Goal: Transaction & Acquisition: Purchase product/service

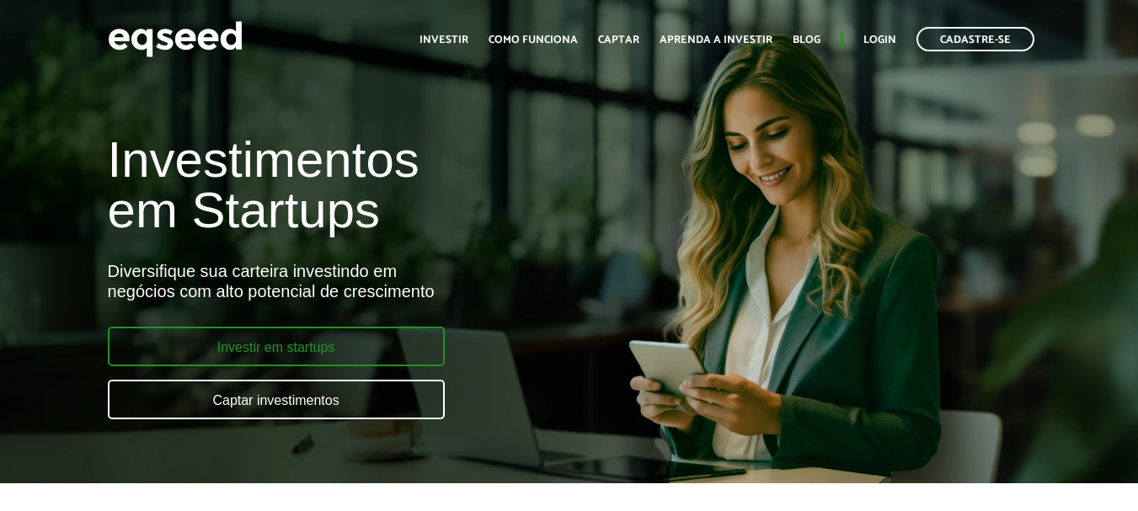
click at [280, 350] on link "Investir em startups" at bounding box center [276, 347] width 337 height 40
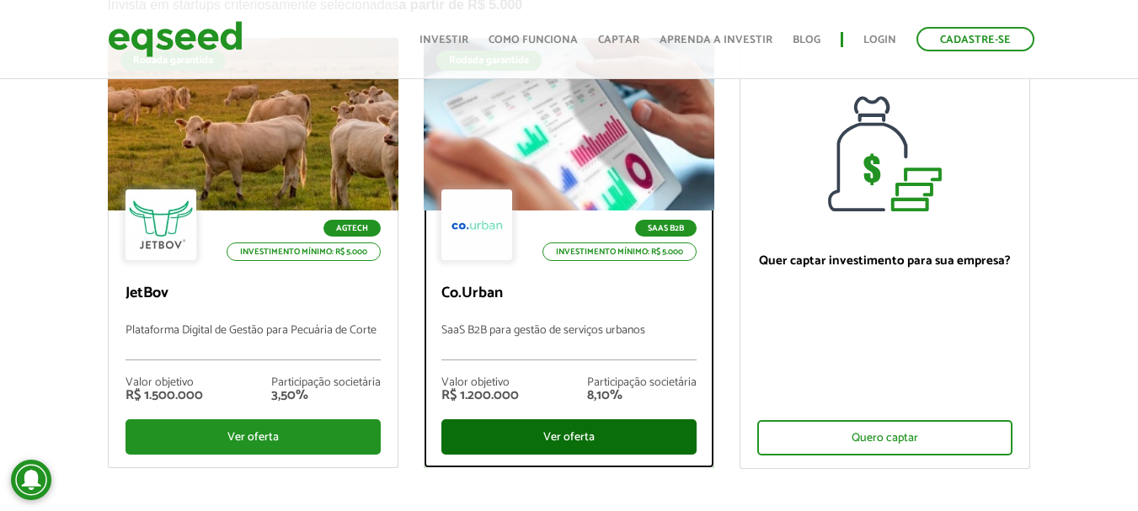
click at [601, 435] on div "Ver oferta" at bounding box center [568, 437] width 255 height 35
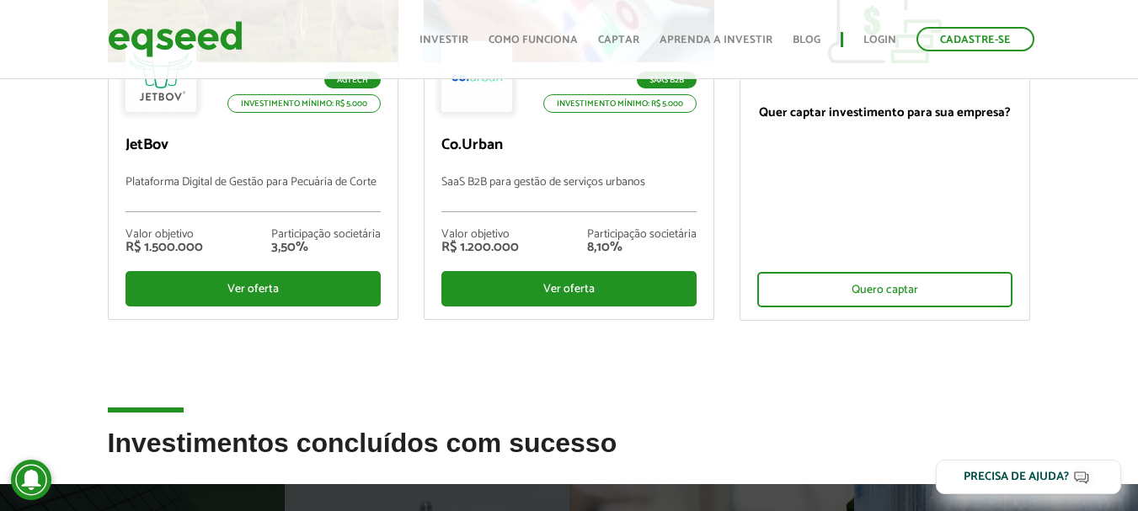
scroll to position [327, 0]
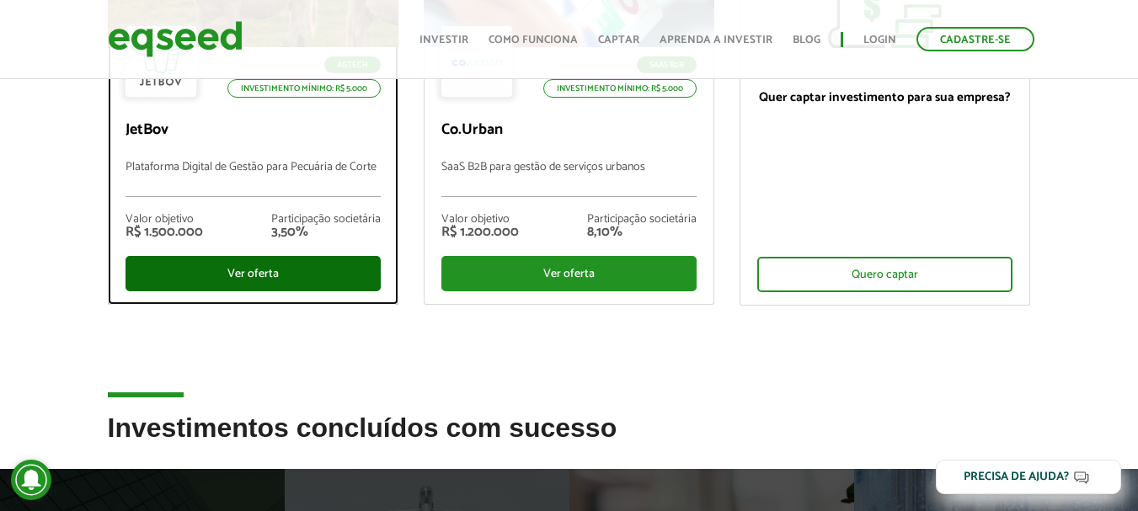
click at [273, 278] on div "Ver oferta" at bounding box center [253, 273] width 255 height 35
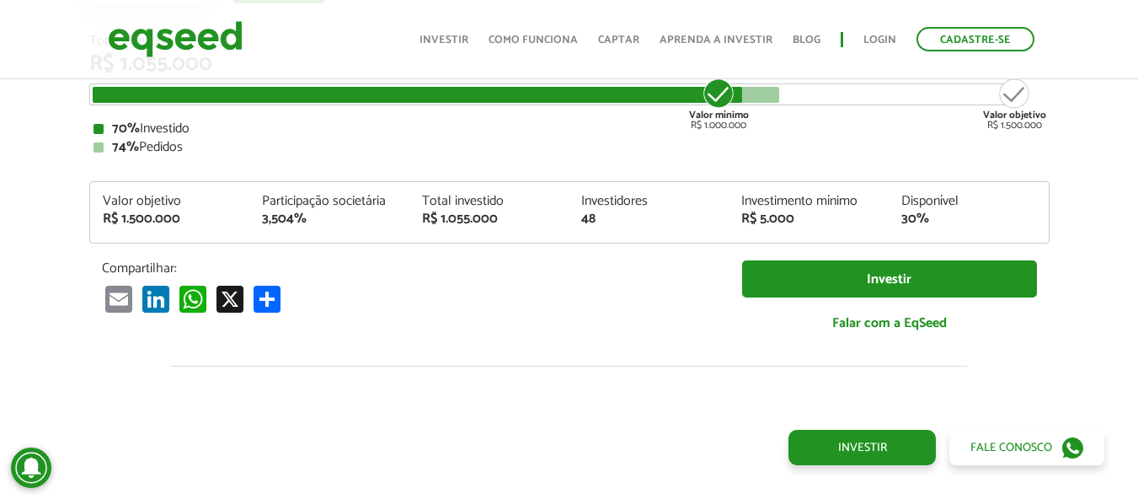
scroll to position [2001, 0]
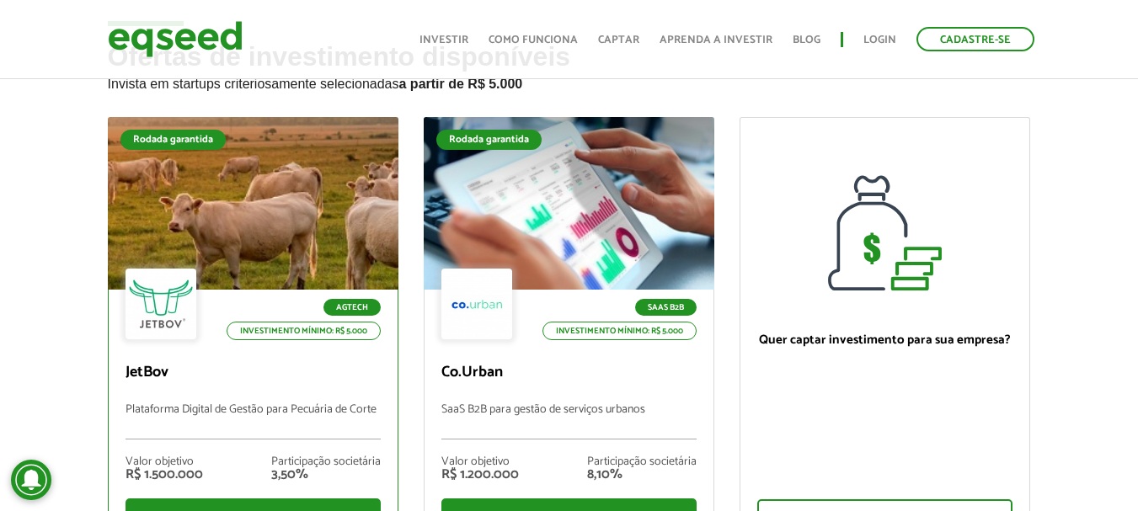
scroll to position [168, 0]
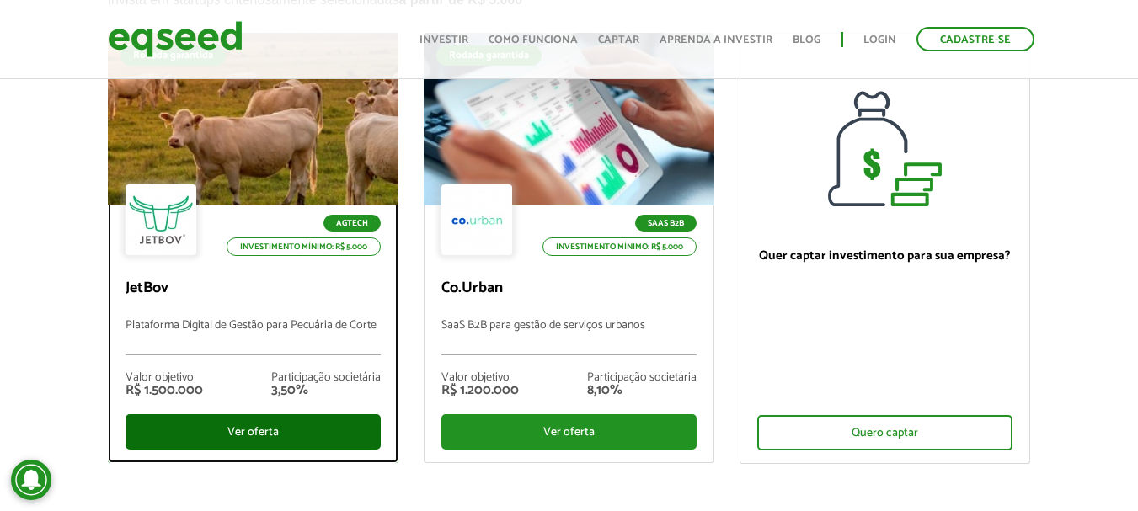
click at [272, 424] on div "Ver oferta" at bounding box center [253, 431] width 255 height 35
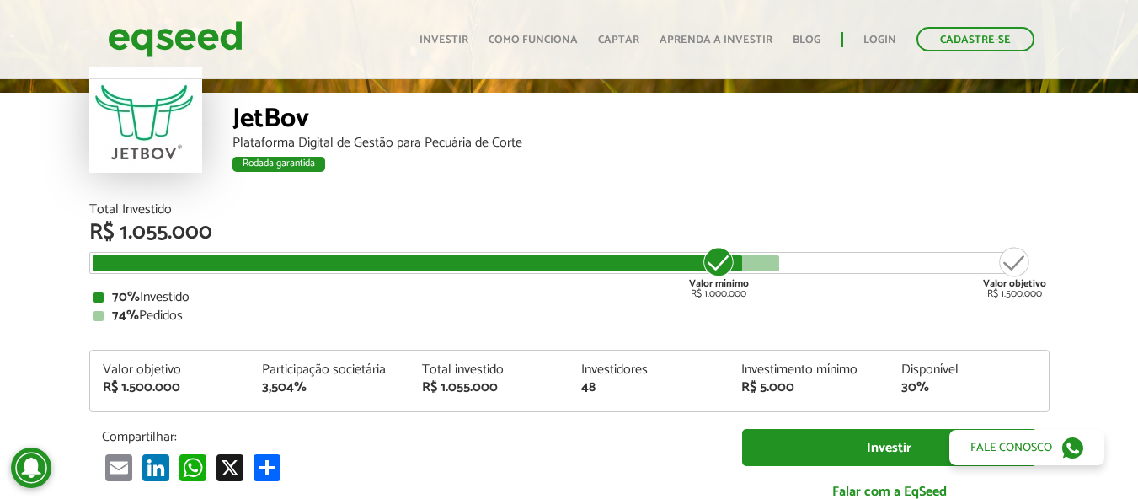
scroll to position [2001, 0]
